Goal: Find specific page/section: Find specific page/section

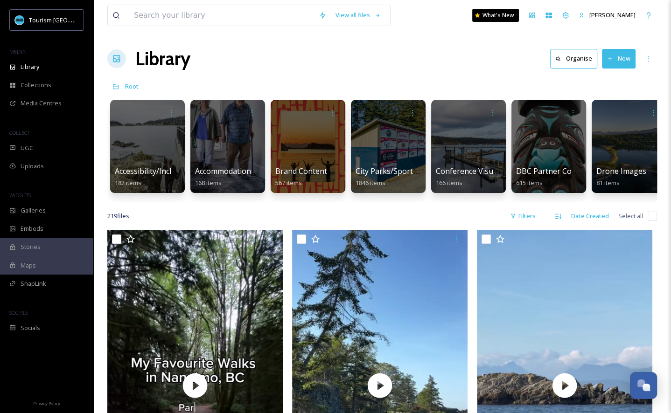
click at [55, 97] on div "Media Centres" at bounding box center [46, 103] width 93 height 18
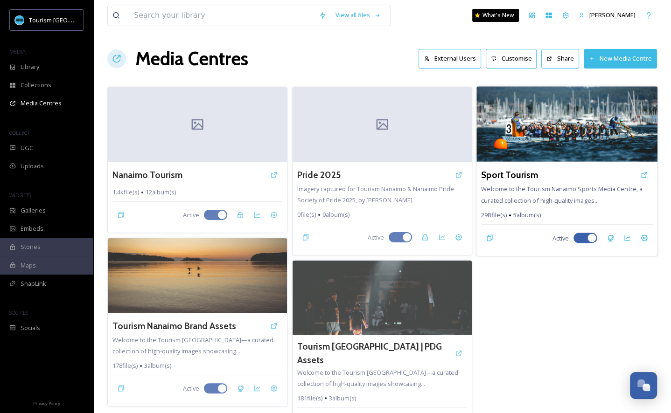
click at [566, 175] on div "Sport Tourism" at bounding box center [567, 175] width 172 height 17
click at [552, 138] on img at bounding box center [567, 124] width 181 height 76
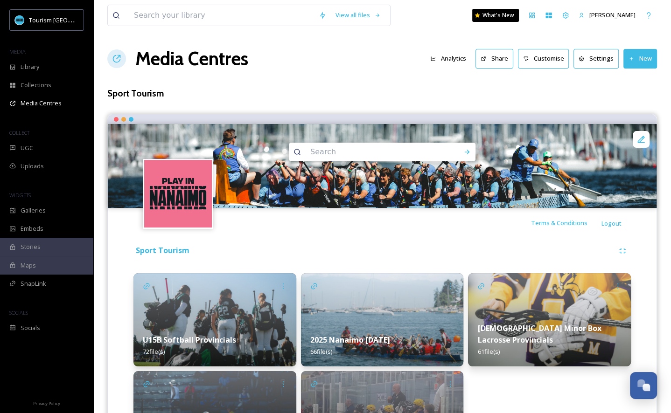
scroll to position [88, 0]
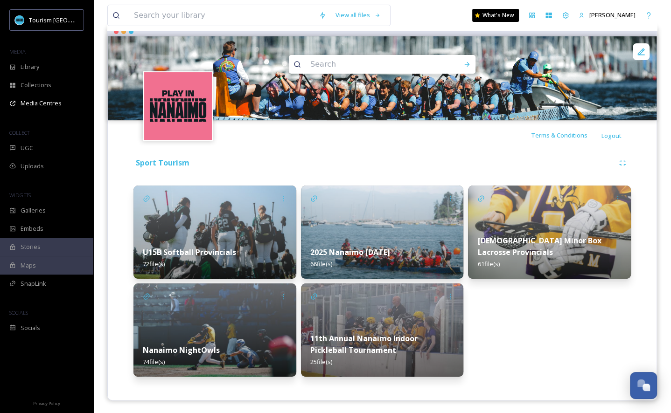
click at [399, 334] on strong "11th Annual Nanaimo Indoor Pickleball Tournament" at bounding box center [363, 345] width 107 height 22
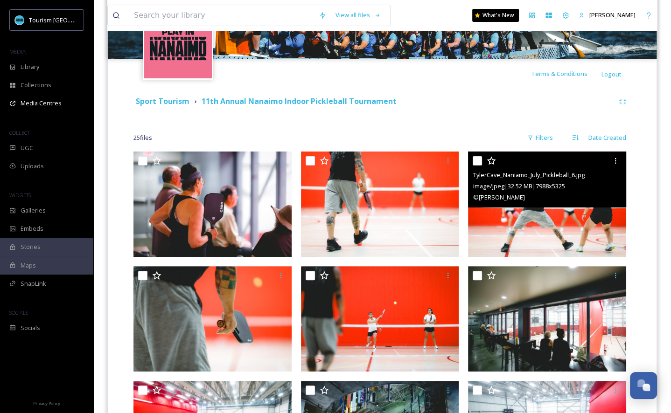
scroll to position [148, 0]
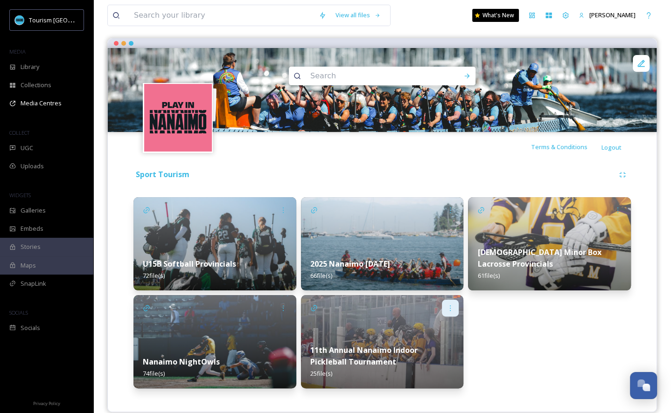
scroll to position [88, 0]
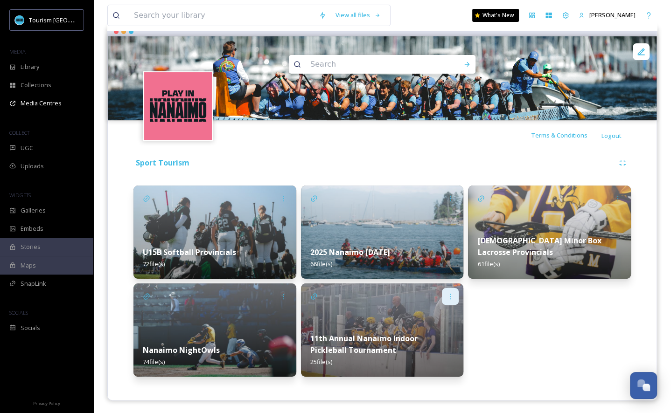
click at [455, 291] on div at bounding box center [450, 296] width 17 height 17
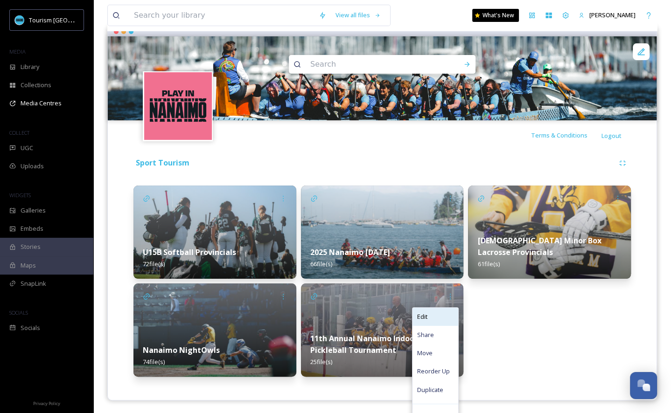
click at [447, 314] on div "Edit" at bounding box center [436, 317] width 46 height 18
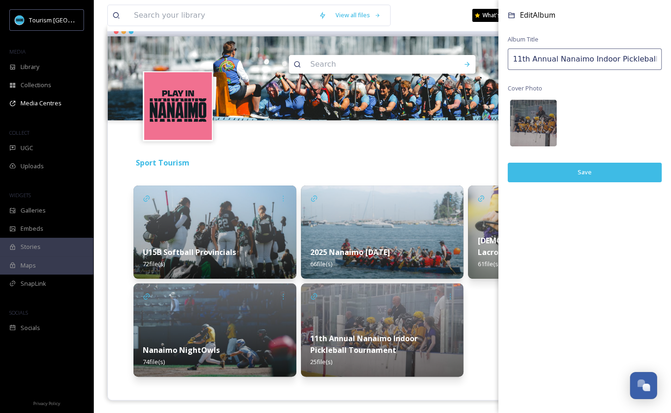
click at [532, 121] on img at bounding box center [533, 123] width 47 height 47
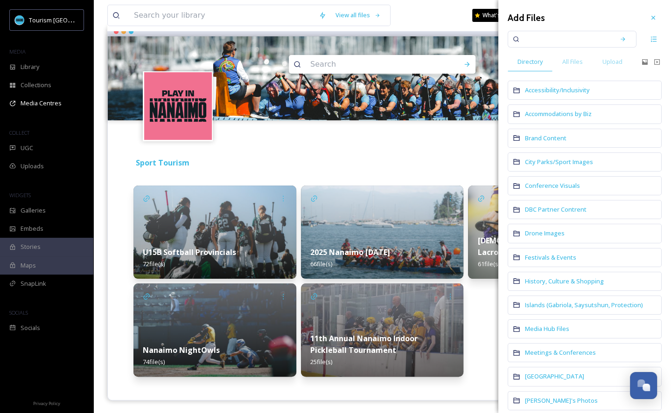
scroll to position [199, 0]
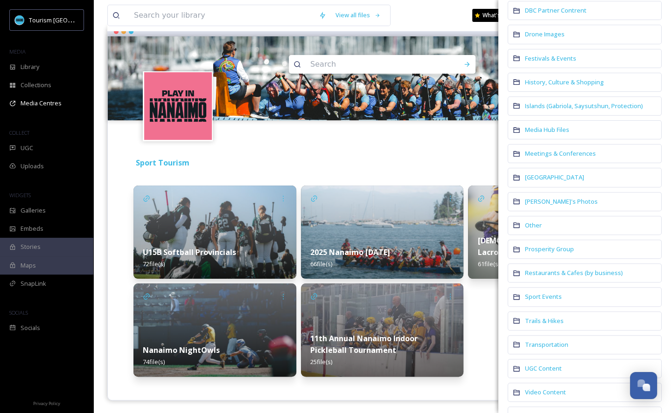
click at [556, 294] on div "Sport Events" at bounding box center [585, 296] width 154 height 19
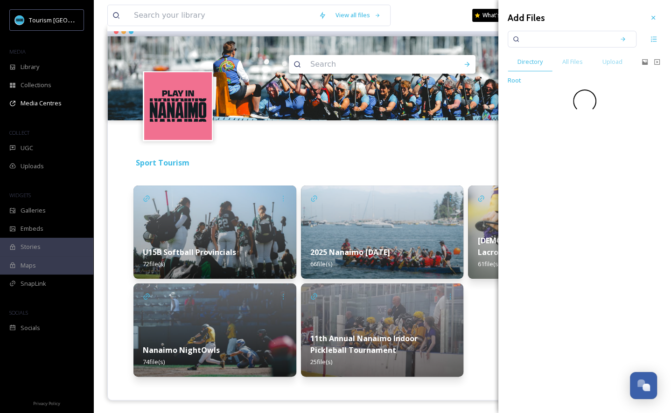
scroll to position [0, 0]
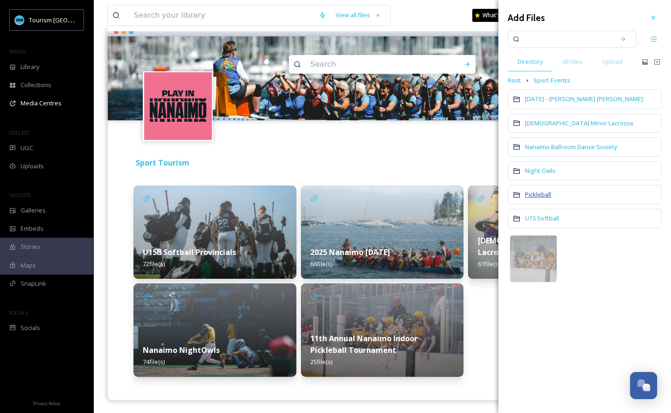
click at [540, 190] on span "Pickleball" at bounding box center [538, 194] width 26 height 8
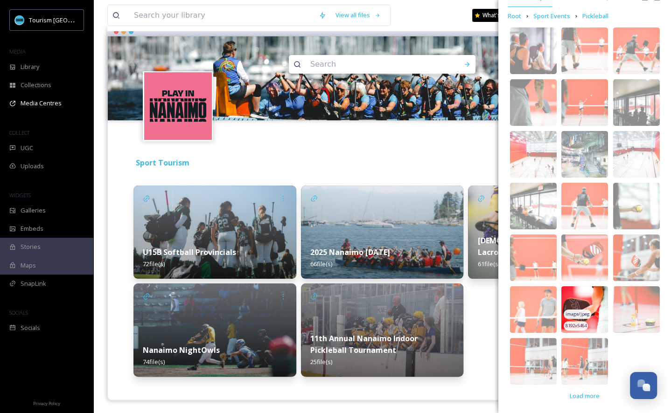
scroll to position [65, 0]
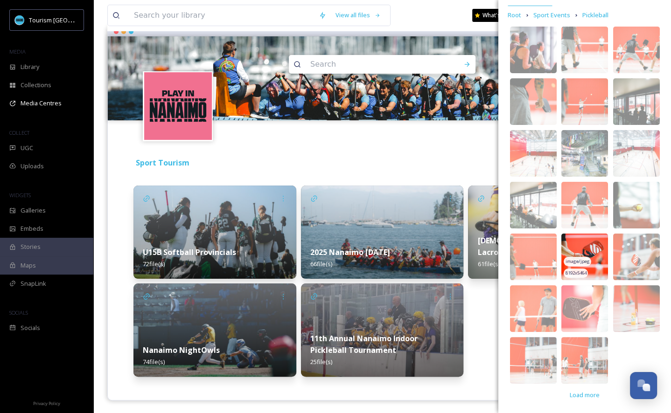
click at [598, 253] on img at bounding box center [584, 257] width 47 height 47
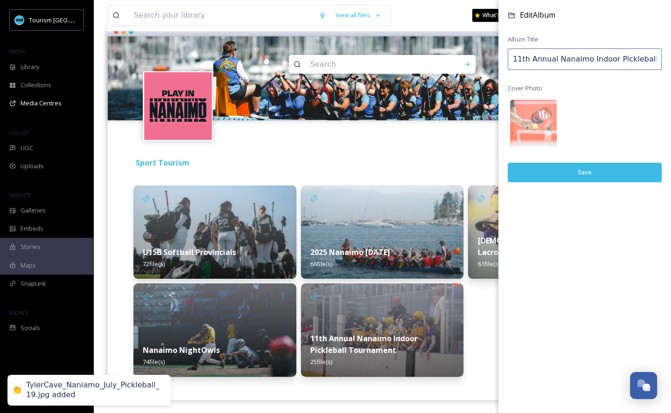
click at [613, 175] on button "Save" at bounding box center [585, 172] width 154 height 19
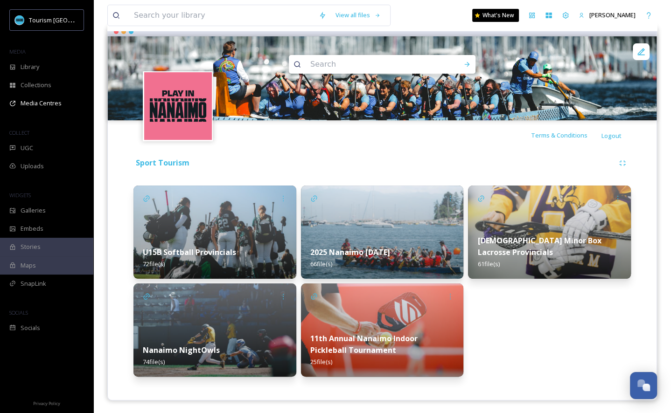
click at [557, 387] on div "Terms & Conditions Logout Welcome to the Tourism Nanaimo Sports Media Centre, a…" at bounding box center [382, 214] width 550 height 374
